Goal: Obtain resource: Download file/media

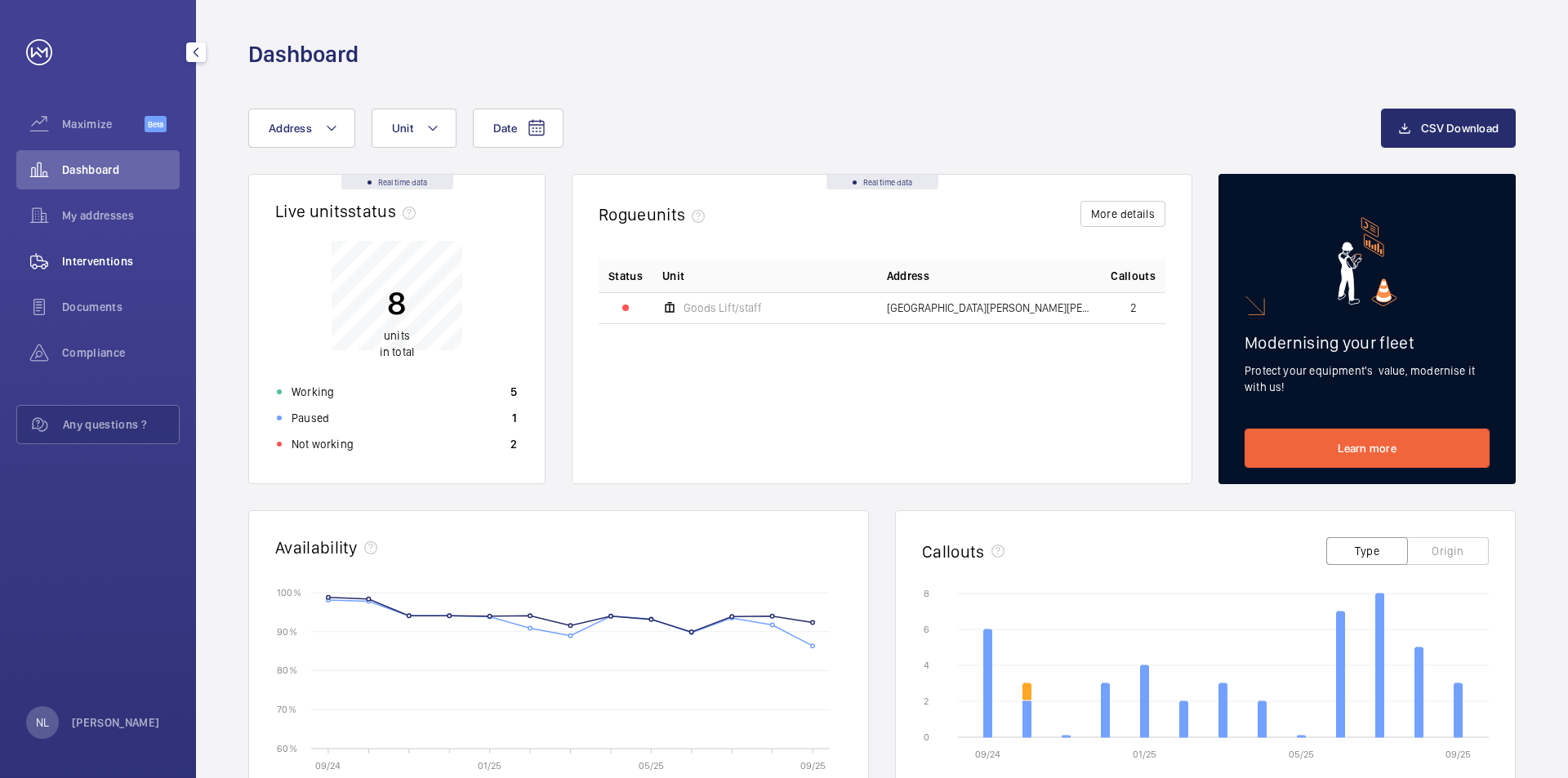
click at [68, 266] on span "Interventions" at bounding box center [120, 261] width 118 height 17
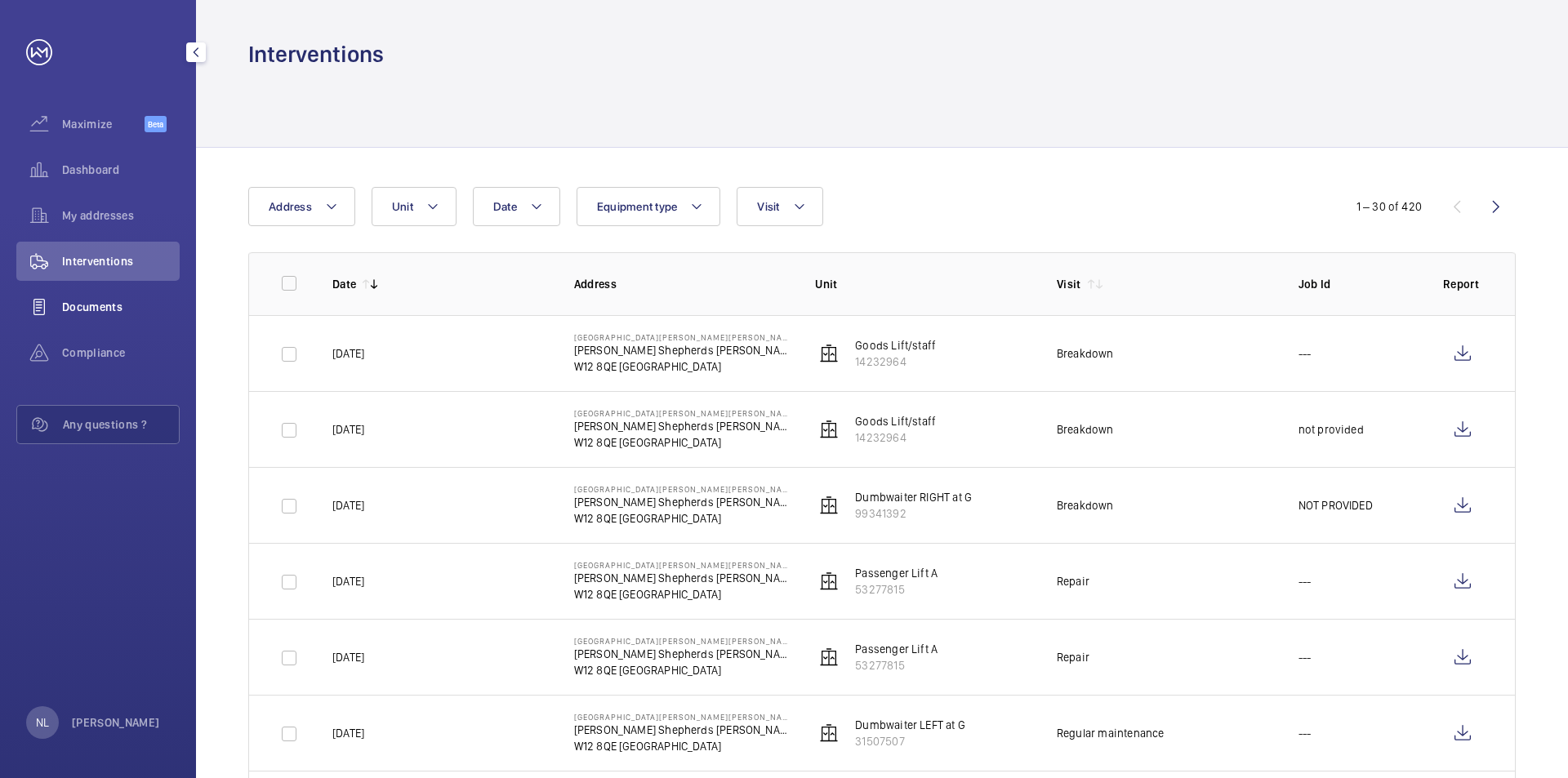
click at [100, 315] on div "Documents" at bounding box center [98, 307] width 163 height 39
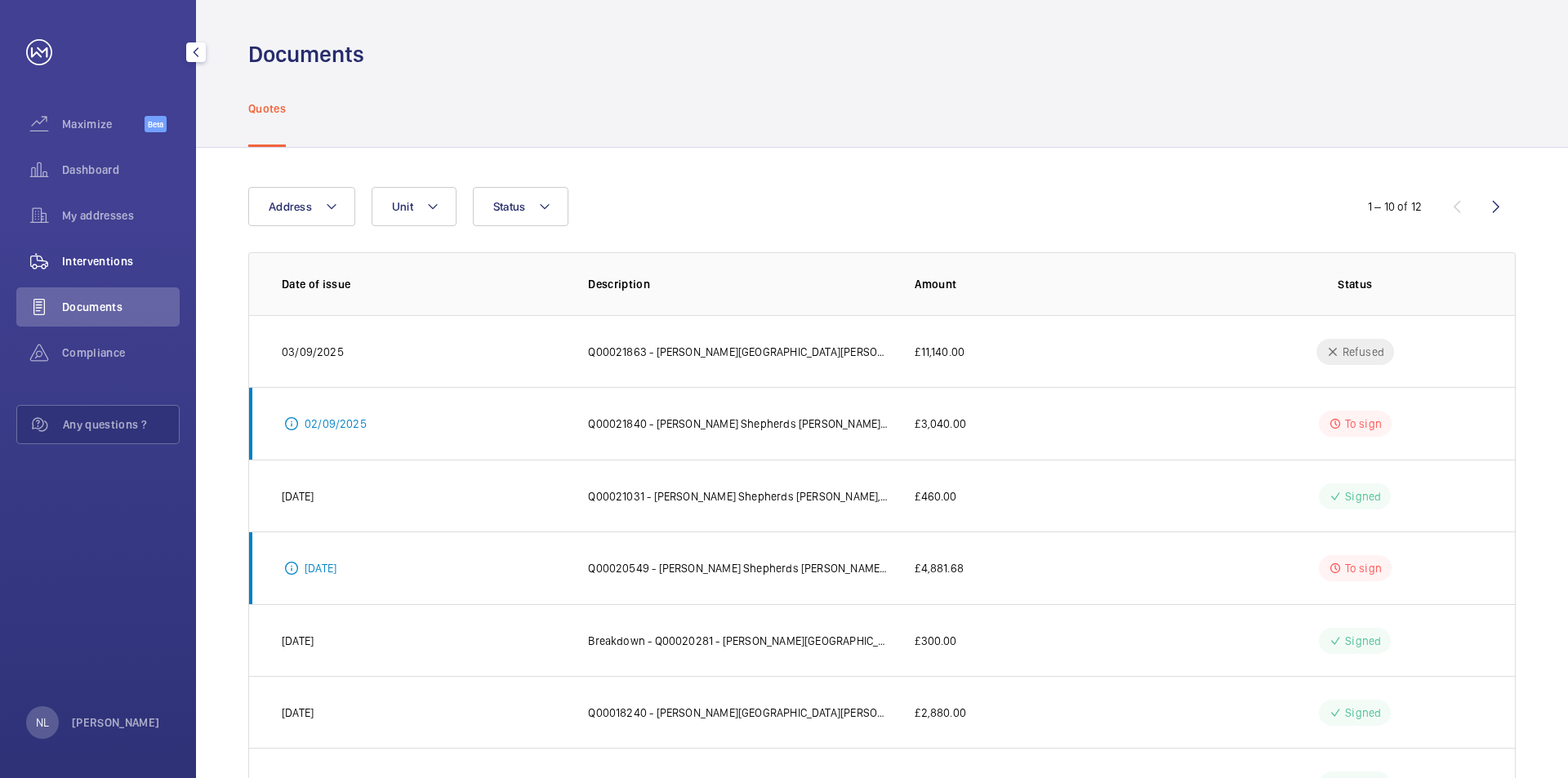
click at [72, 270] on div "Interventions" at bounding box center [98, 261] width 163 height 39
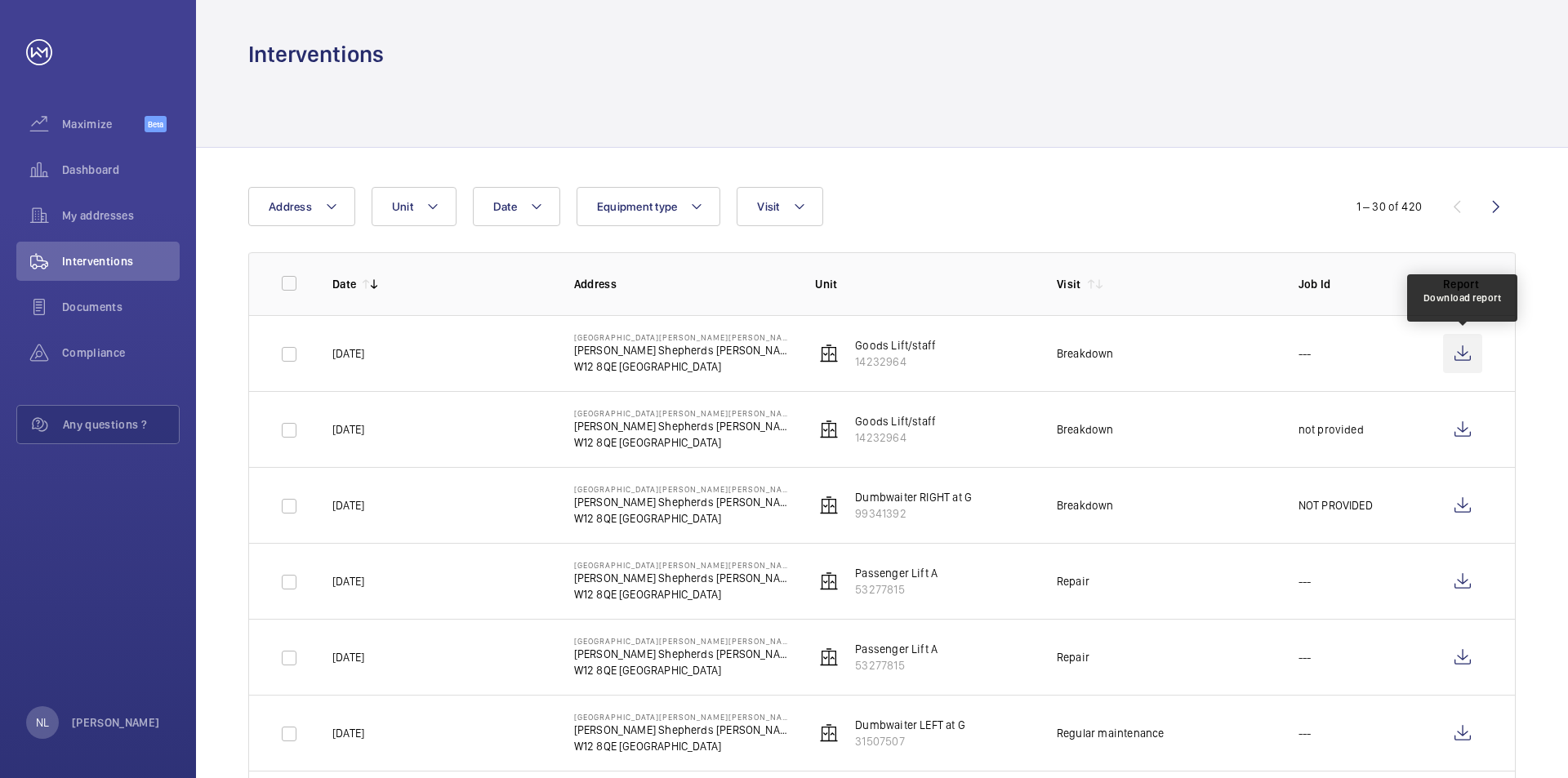
click at [1464, 357] on wm-front-icon-button at bounding box center [1462, 353] width 39 height 39
drag, startPoint x: 846, startPoint y: 344, endPoint x: 920, endPoint y: 363, distance: 76.4
click at [920, 363] on wm-front-device-cell "Goods Lift/staff 14232964" at bounding box center [876, 353] width 120 height 32
copy wm-front-device-cell "Goods Lift/staff 14232964"
click at [1465, 357] on wm-front-icon-button at bounding box center [1462, 353] width 39 height 39
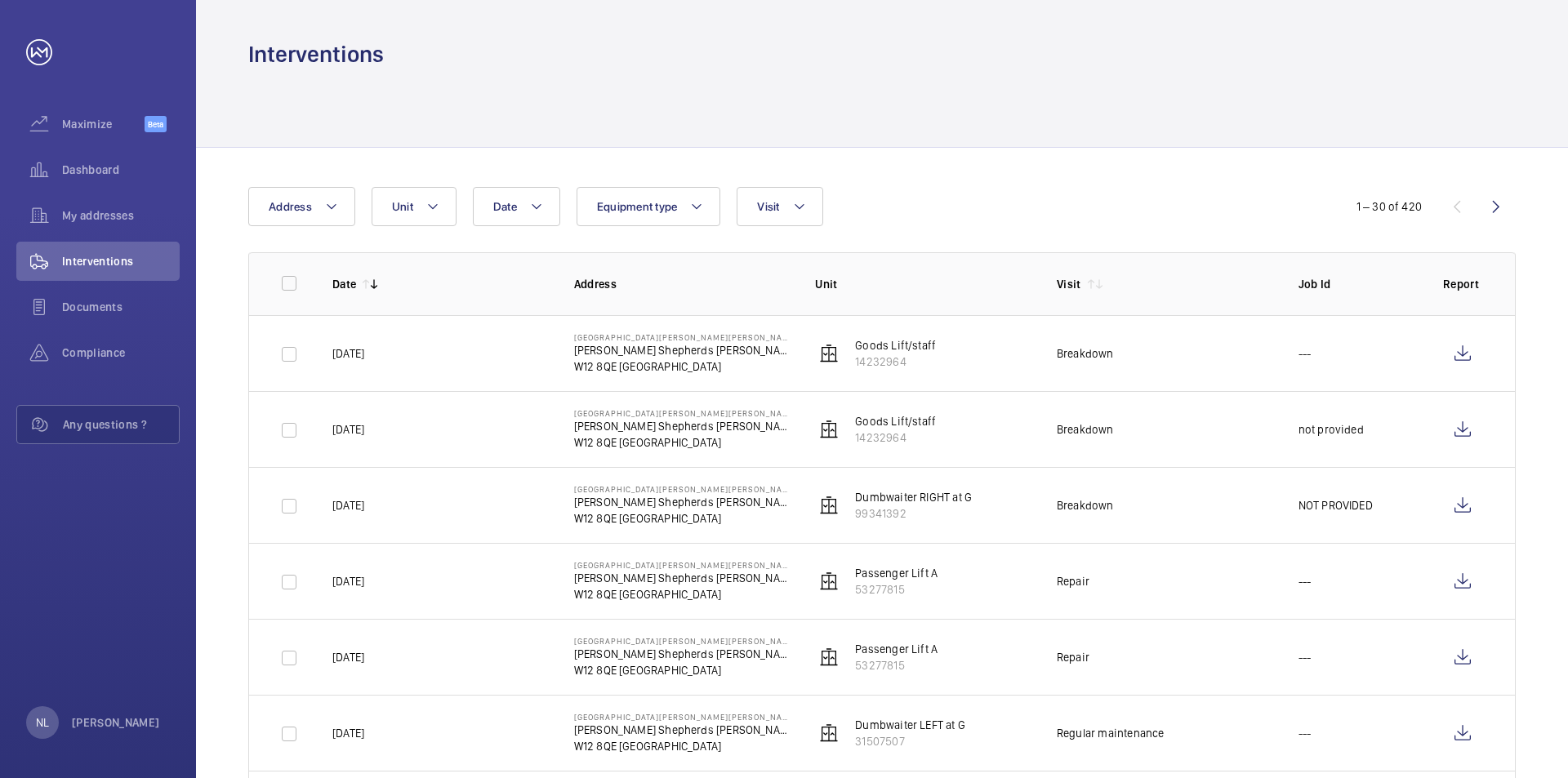
drag, startPoint x: 850, startPoint y: 571, endPoint x: 915, endPoint y: 591, distance: 68.0
click at [915, 591] on wm-front-device-cell "Passenger Lift A 53277815" at bounding box center [877, 581] width 122 height 32
copy div "Passenger Lift A 53277815"
drag, startPoint x: 851, startPoint y: 361, endPoint x: 919, endPoint y: 362, distance: 68.0
click at [919, 362] on wm-front-device-cell "Goods Lift/staff 14232964" at bounding box center [876, 353] width 120 height 32
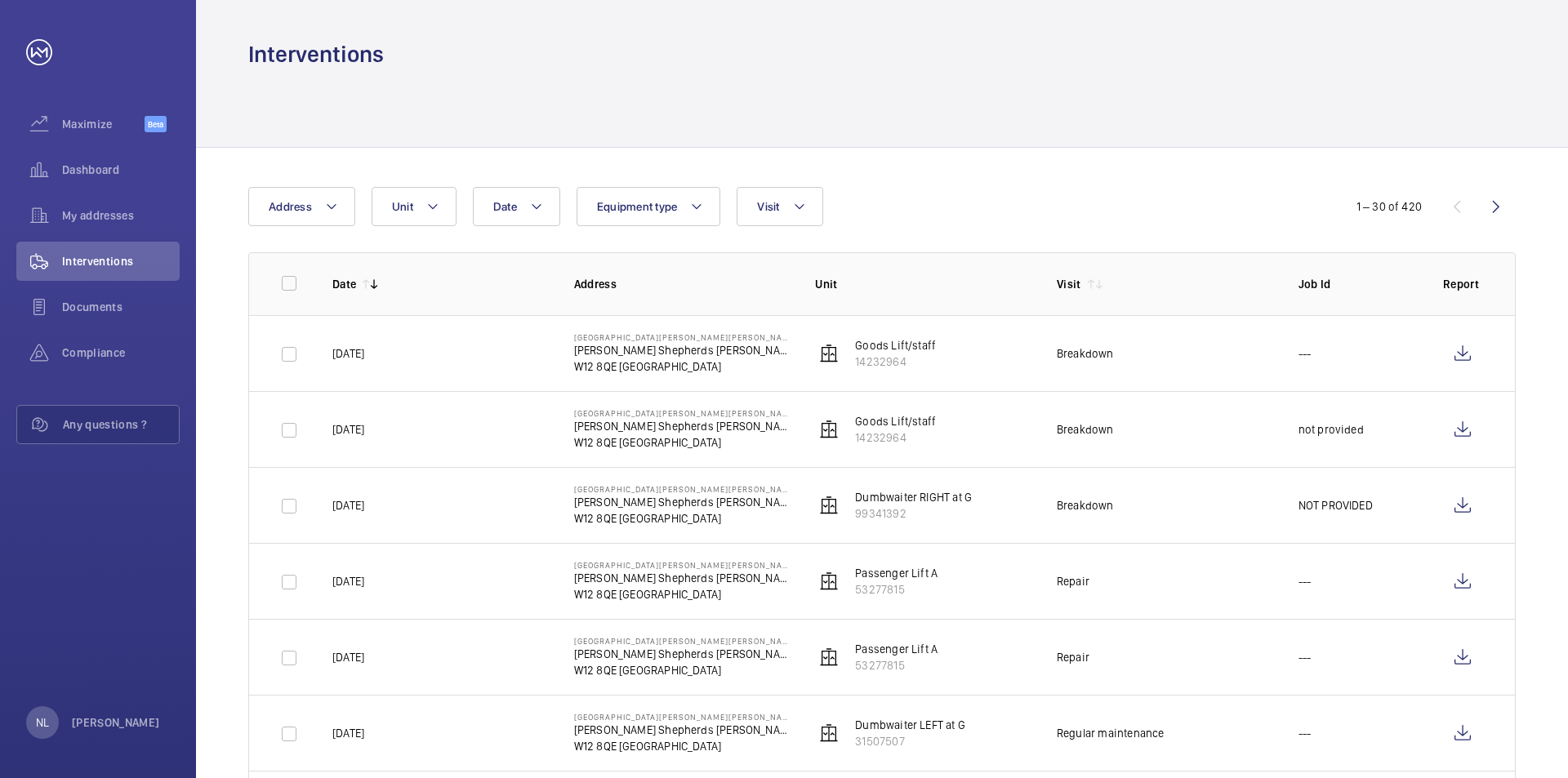
copy p "14232964"
